Goal: Information Seeking & Learning: Learn about a topic

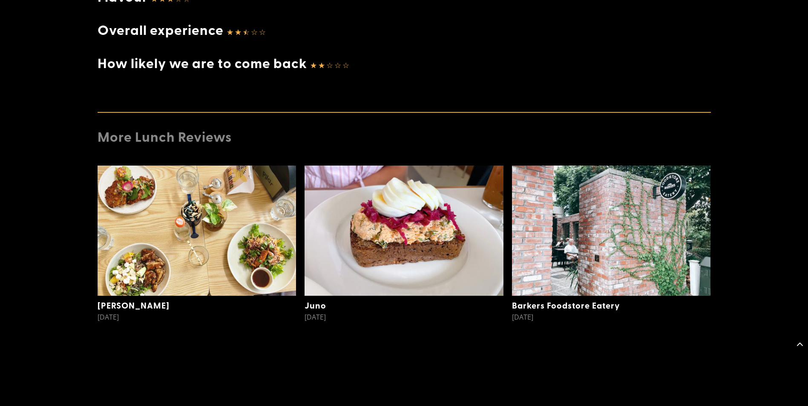
scroll to position [1338, 0]
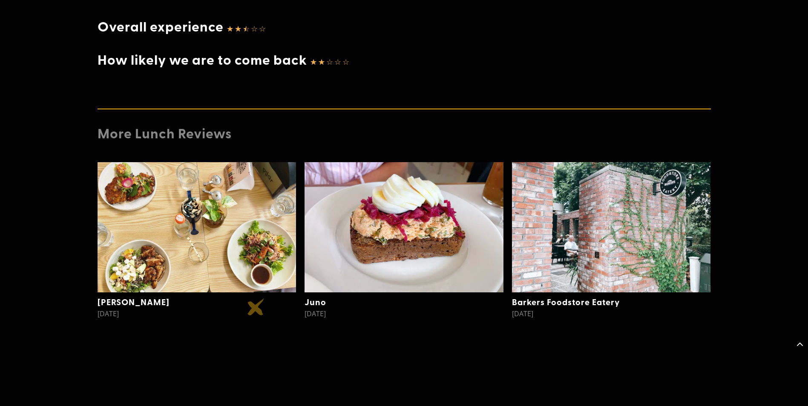
click at [256, 307] on div "[DATE]" at bounding box center [195, 315] width 195 height 17
click at [315, 296] on link "Juno" at bounding box center [316, 302] width 22 height 12
click at [396, 215] on img at bounding box center [404, 227] width 199 height 130
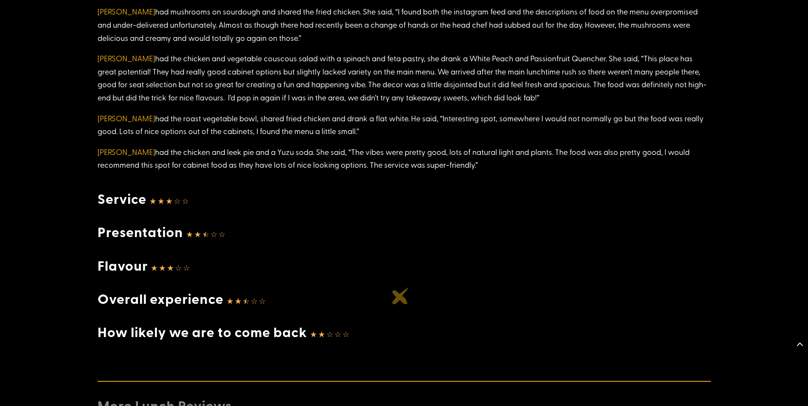
scroll to position [959, 0]
